Goal: Check status: Check status

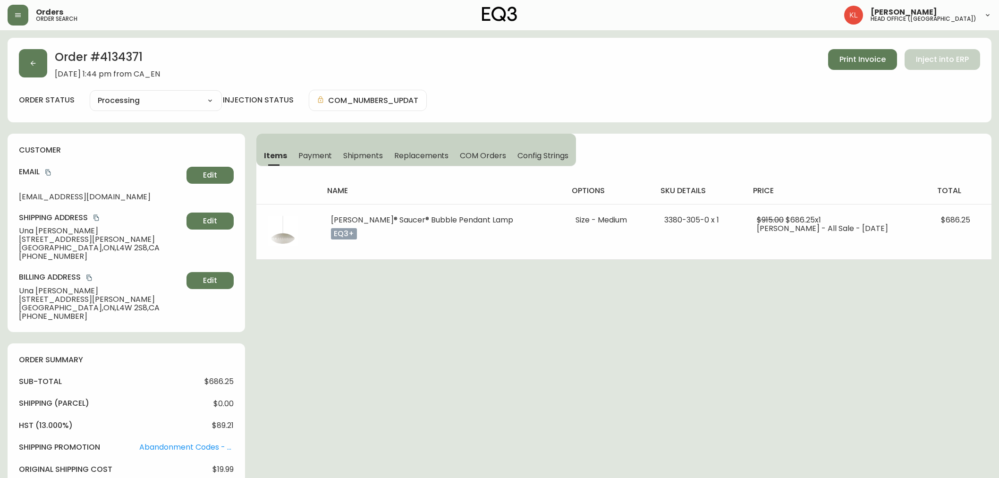
select select "PROCESSING"
drag, startPoint x: 37, startPoint y: 80, endPoint x: 35, endPoint y: 62, distance: 18.5
click at [37, 80] on div "Order # 4134371 [DATE] 1:44 pm from CA_EN Print Invoice Inject into ERP order s…" at bounding box center [499, 80] width 983 height 84
click at [35, 62] on icon "button" at bounding box center [33, 63] width 8 height 8
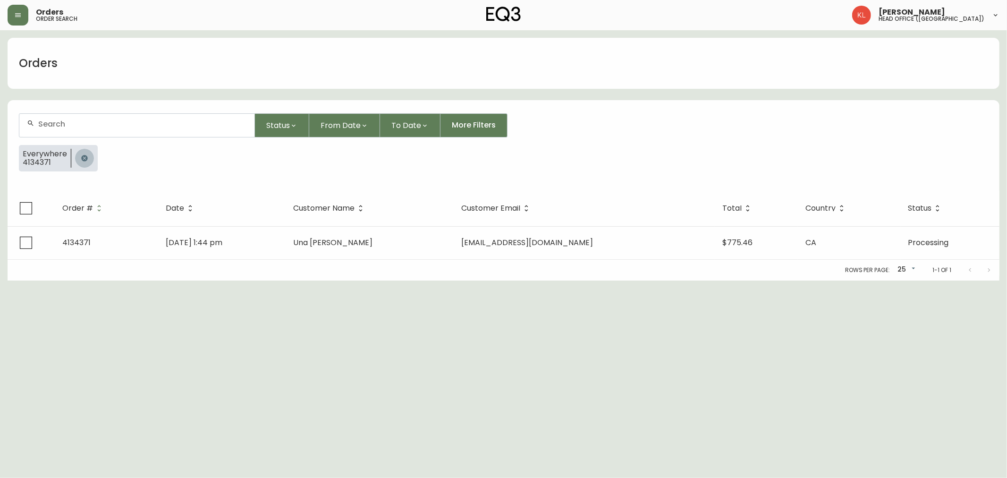
click at [84, 160] on icon "button" at bounding box center [84, 158] width 6 height 6
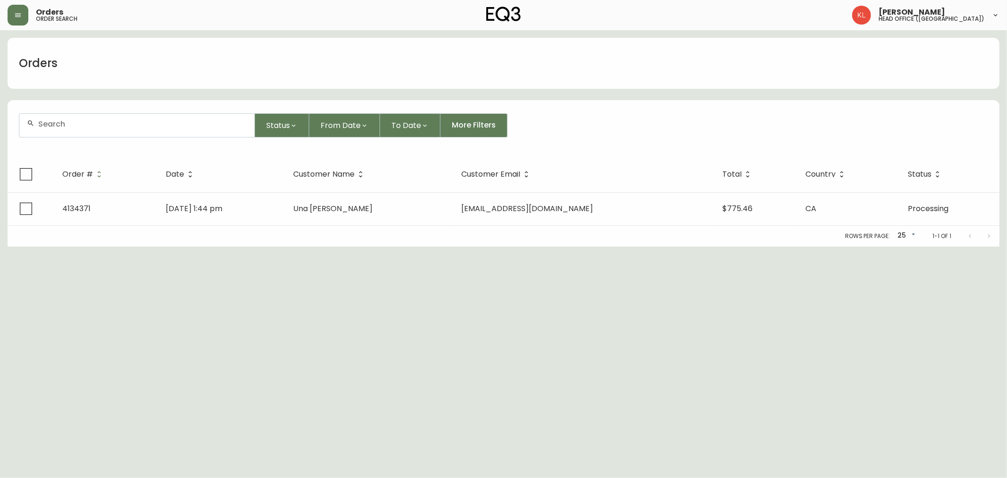
click at [92, 119] on input "text" at bounding box center [142, 123] width 209 height 9
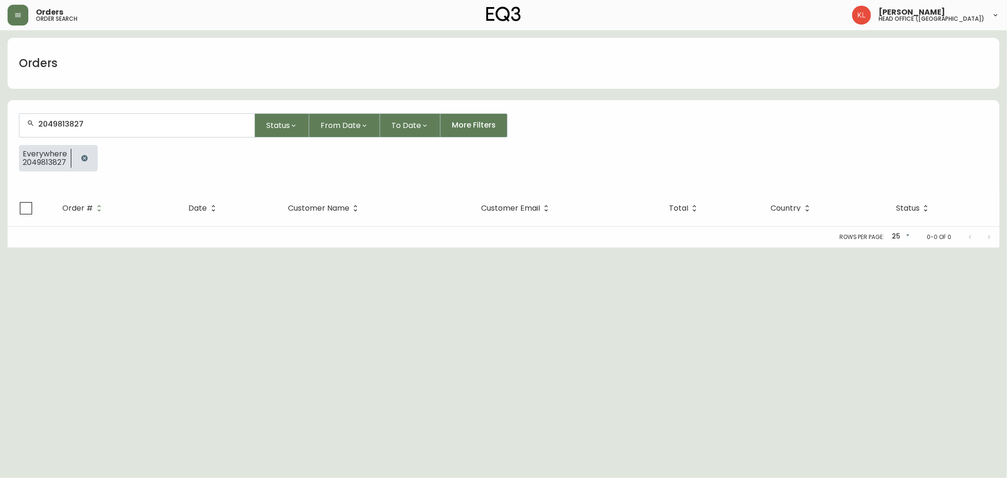
type input "2049813827"
click at [311, 247] on html "Orders order search [PERSON_NAME] head office ([GEOGRAPHIC_DATA]) Orders 204981…" at bounding box center [503, 123] width 1007 height 247
click at [84, 153] on button "button" at bounding box center [84, 158] width 19 height 19
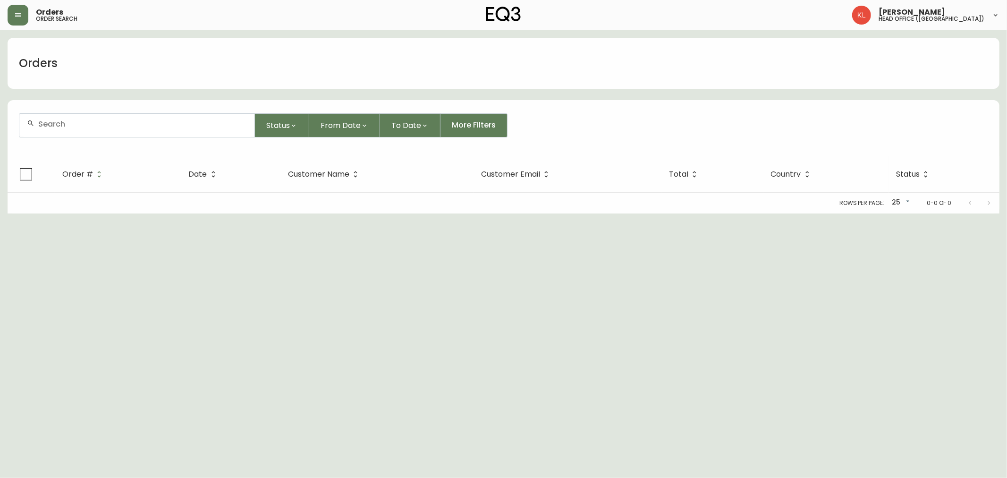
drag, startPoint x: 101, startPoint y: 128, endPoint x: 96, endPoint y: 119, distance: 10.1
click at [101, 126] on div at bounding box center [136, 125] width 235 height 23
paste input "SLUTCHUK"
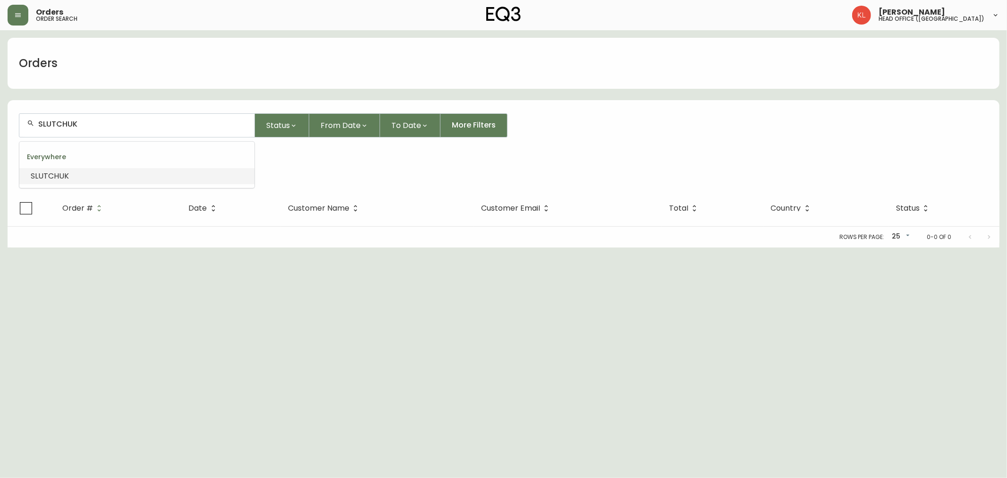
drag, startPoint x: -22, startPoint y: 107, endPoint x: -51, endPoint y: 106, distance: 29.7
click at [0, 106] on html "Orders order search [PERSON_NAME] head office ([GEOGRAPHIC_DATA]) Orders SLUTCH…" at bounding box center [503, 123] width 1007 height 247
paste input "4132592"
type input "4132592"
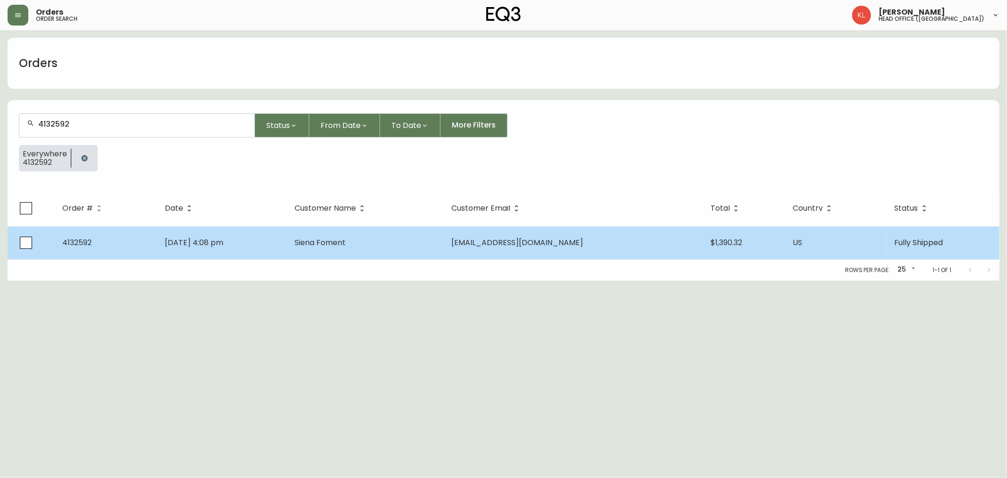
type input "4132592"
click at [231, 254] on td "[DATE] 4:08 pm" at bounding box center [222, 242] width 130 height 33
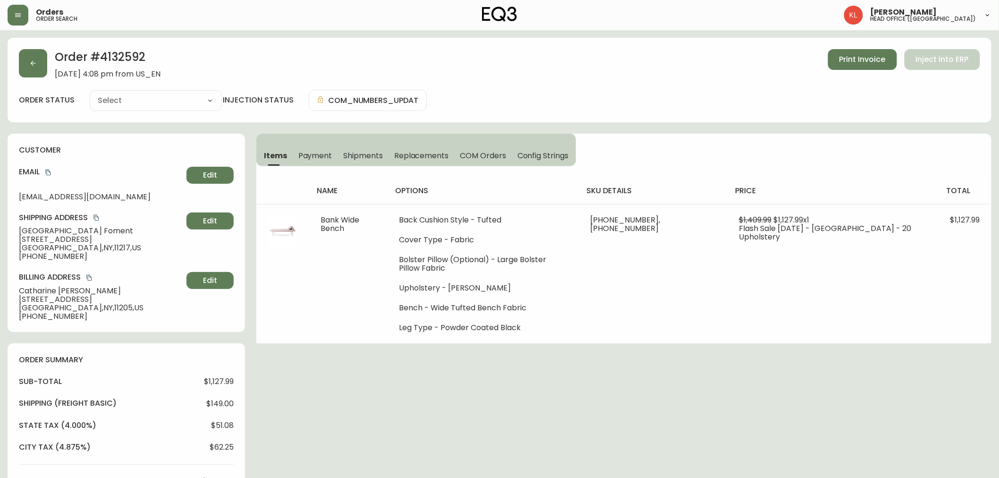
type input "Fully Shipped"
select select "FULLY_SHIPPED"
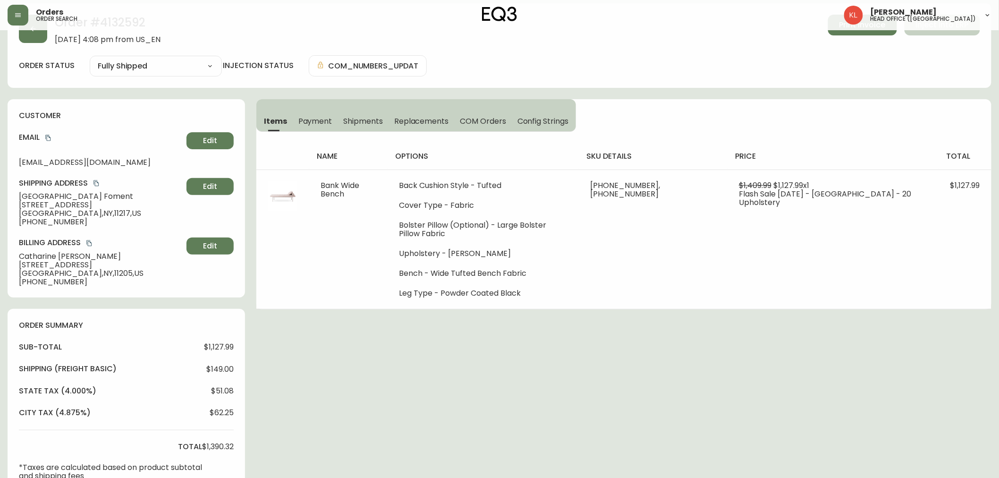
scroll to position [52, 0]
